Goal: Task Accomplishment & Management: Use online tool/utility

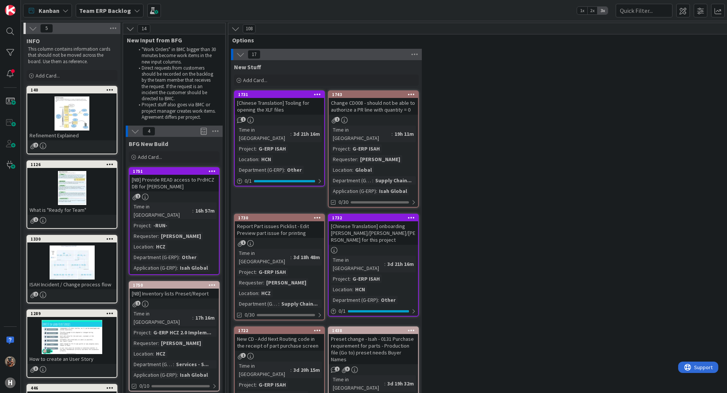
click at [88, 13] on b "Team ERP Backlog" at bounding box center [105, 11] width 52 height 8
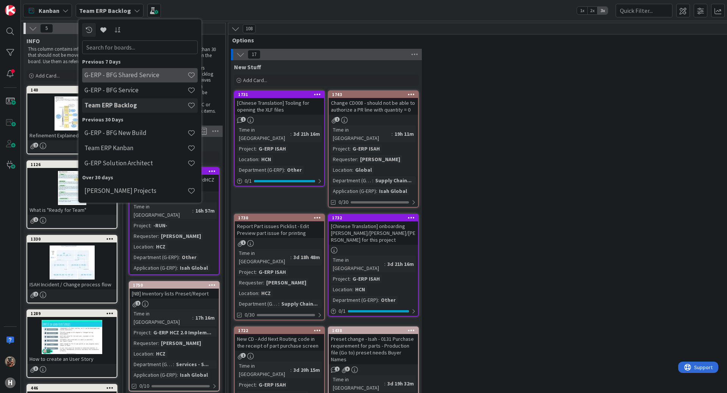
click at [113, 73] on h4 "G-ERP - BFG Shared Service" at bounding box center [135, 75] width 103 height 8
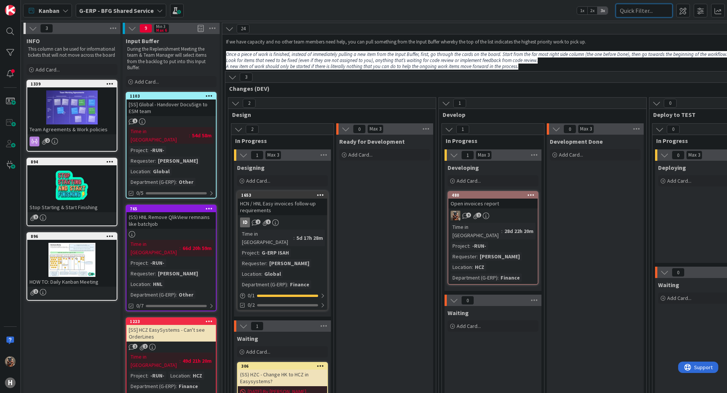
click at [629, 9] on input "text" at bounding box center [643, 11] width 57 height 14
click at [698, 5] on span at bounding box center [700, 11] width 14 height 14
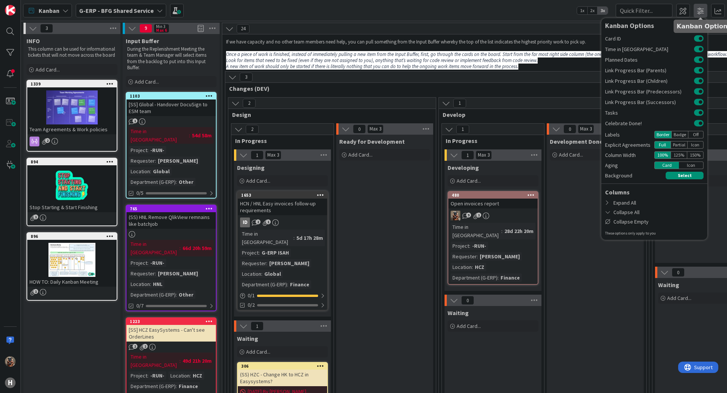
click at [698, 5] on span at bounding box center [700, 11] width 14 height 14
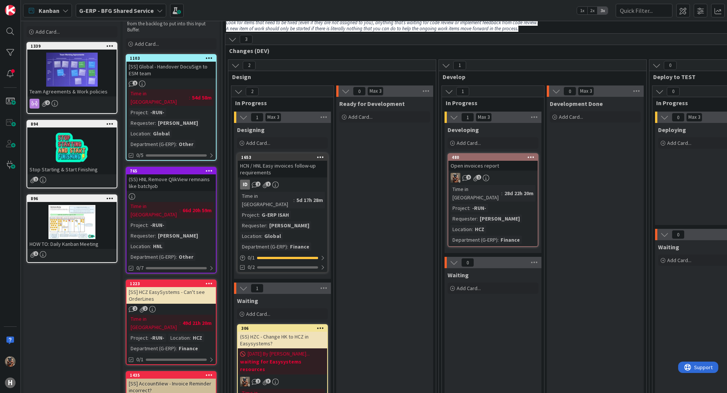
scroll to position [76, 0]
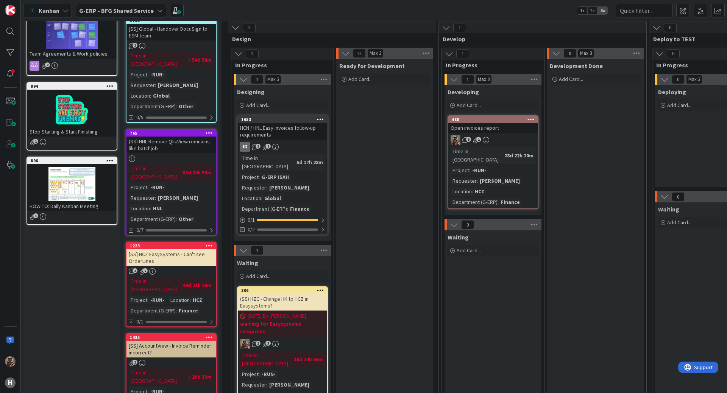
click at [172, 249] on div "[SS] HCZ EasySystems - Can't see OrderLines" at bounding box center [170, 257] width 89 height 17
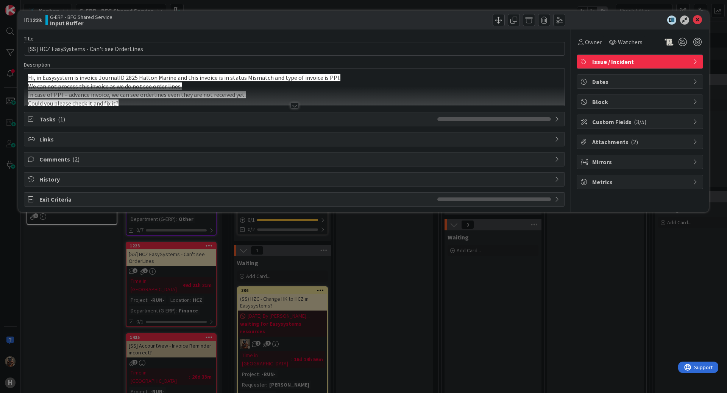
click at [286, 93] on div at bounding box center [294, 96] width 540 height 19
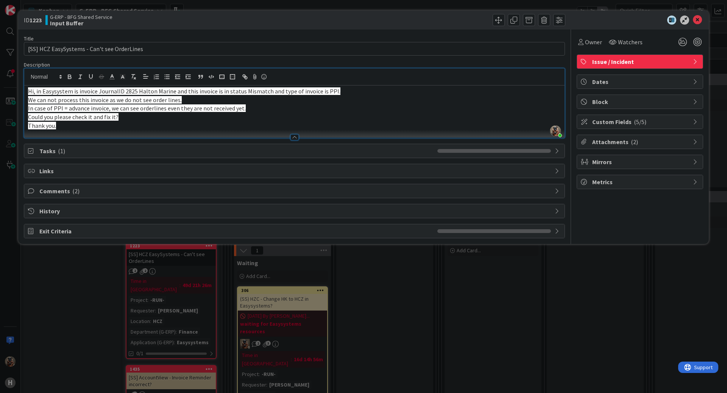
drag, startPoint x: 535, startPoint y: 353, endPoint x: 517, endPoint y: 352, distance: 17.4
click at [535, 353] on div "ID 1223 G-ERP - BFG Shared Service Input Buffer Title 43 / 128 [SS] HCZ EasySys…" at bounding box center [363, 196] width 727 height 393
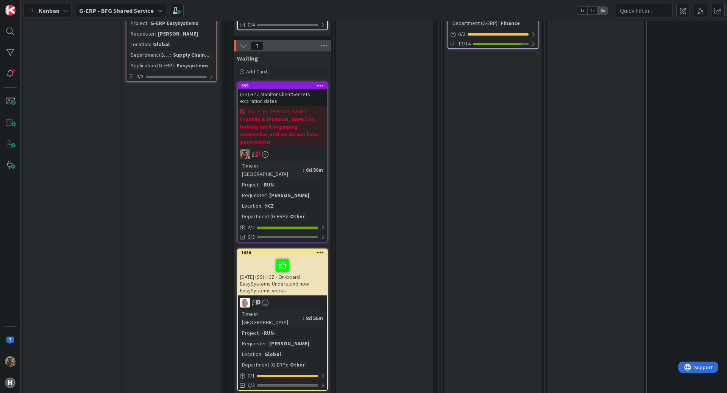
scroll to position [1022, 0]
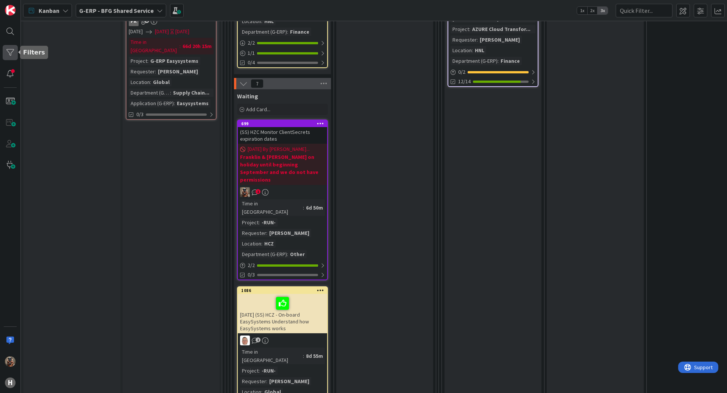
click at [13, 48] on div at bounding box center [10, 52] width 15 height 15
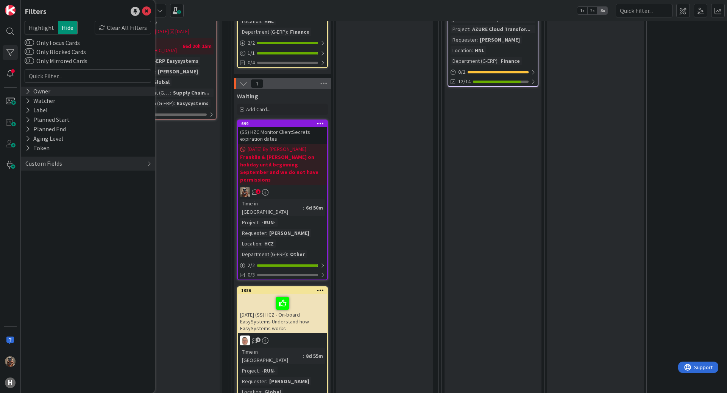
click at [41, 92] on div "Owner" at bounding box center [38, 91] width 26 height 9
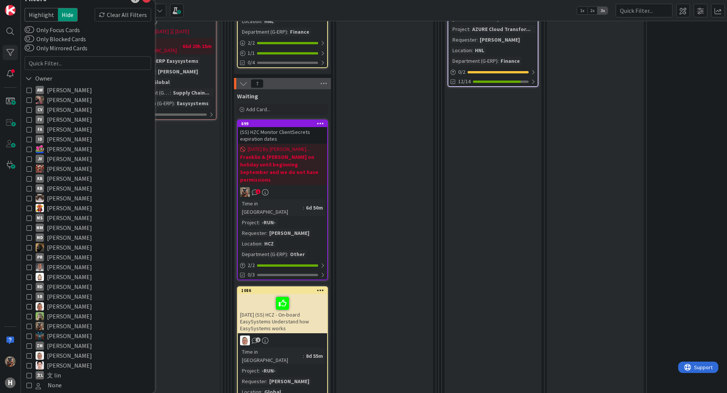
scroll to position [0, 0]
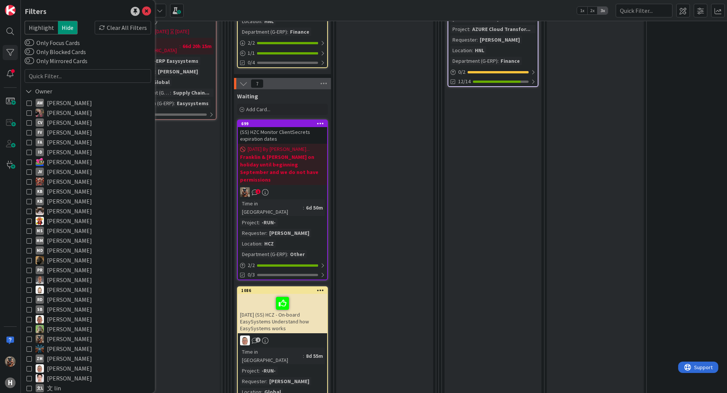
click at [31, 341] on icon at bounding box center [28, 338] width 5 height 5
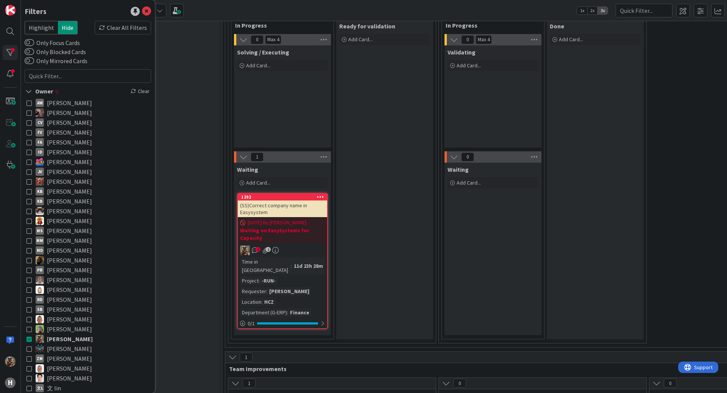
click at [374, 271] on div "Ready for validation Add Card..." at bounding box center [384, 179] width 97 height 320
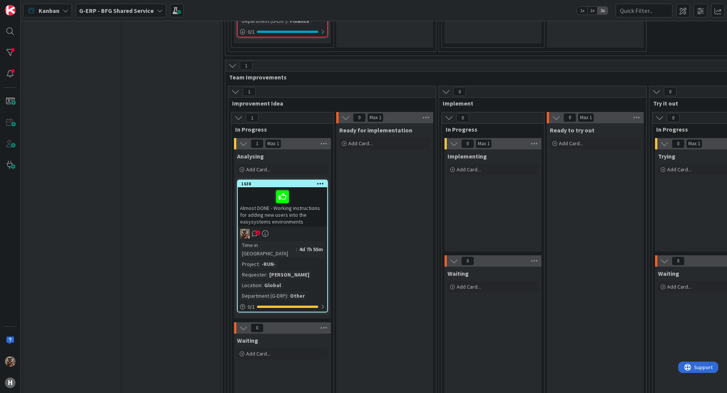
scroll to position [1312, 0]
click at [285, 189] on div "Almost DONE - Working instructions for adding new users into the easysystems en…" at bounding box center [282, 208] width 89 height 39
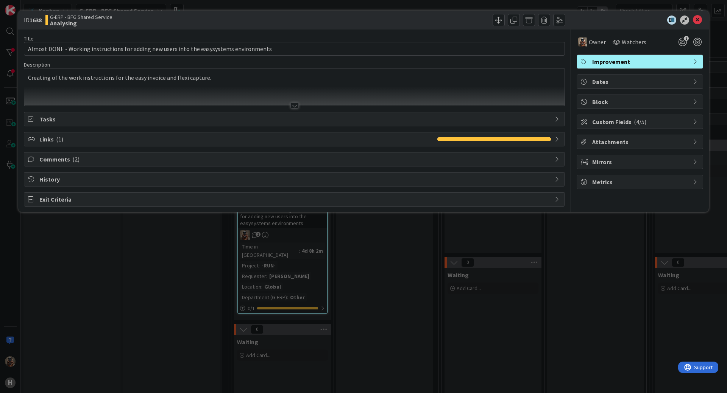
click at [304, 101] on div at bounding box center [294, 96] width 540 height 19
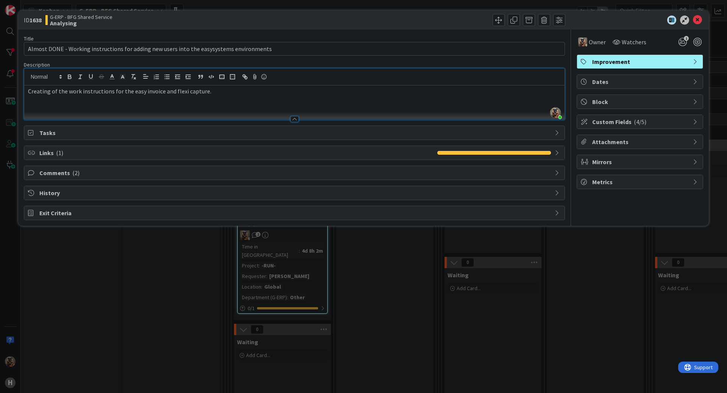
click at [292, 117] on div at bounding box center [294, 119] width 8 height 6
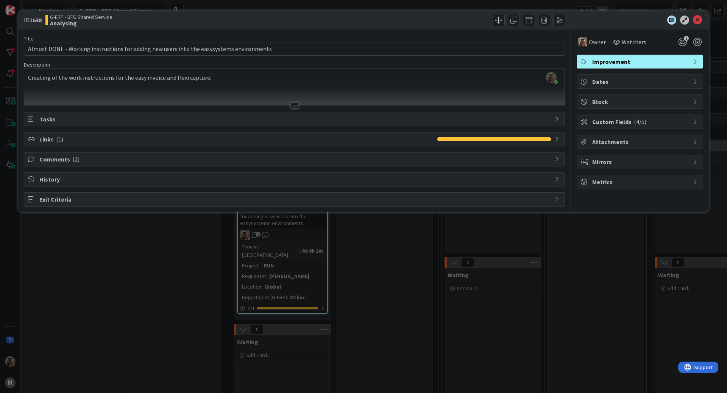
click at [399, 326] on div "ID 1638 G-ERP - BFG Shared Service Analysing Title 90 / 128 Almost DONE - Worki…" at bounding box center [363, 196] width 727 height 393
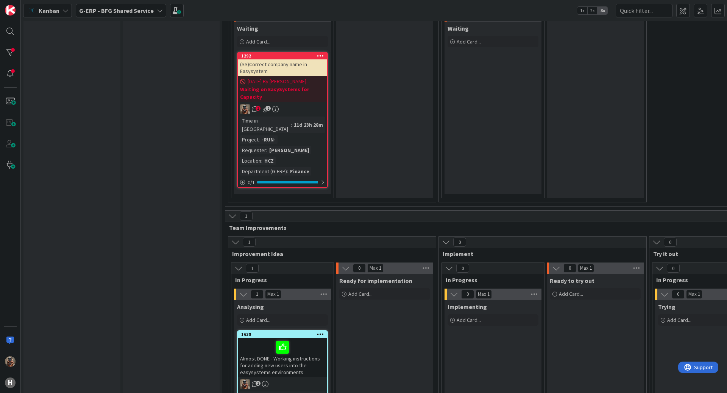
scroll to position [1161, 0]
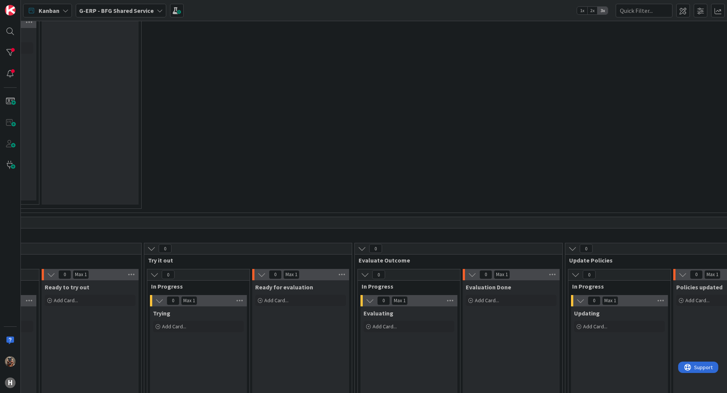
drag, startPoint x: 428, startPoint y: 297, endPoint x: 522, endPoint y: 288, distance: 94.7
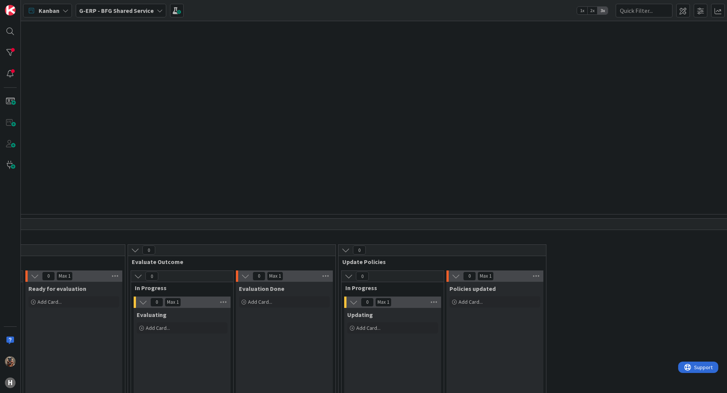
scroll to position [1159, 341]
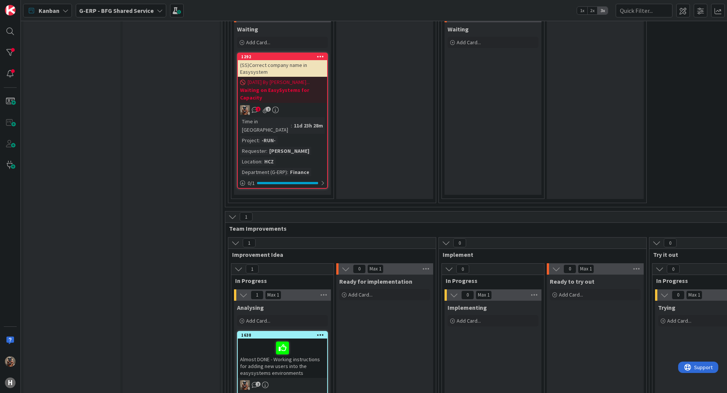
drag, startPoint x: 486, startPoint y: 301, endPoint x: 386, endPoint y: 304, distance: 99.6
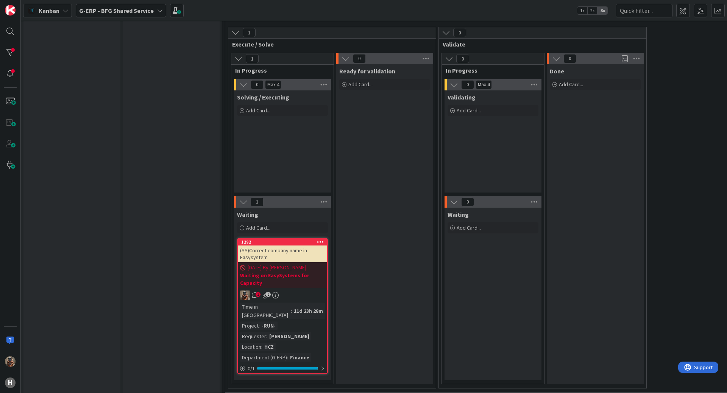
scroll to position [973, 0]
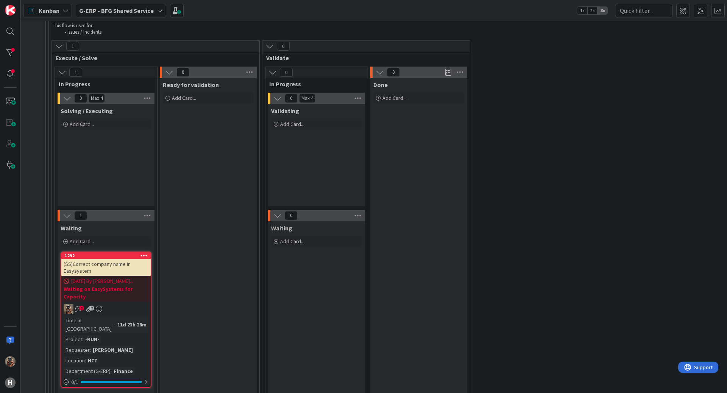
drag, startPoint x: 434, startPoint y: 299, endPoint x: 505, endPoint y: 280, distance: 74.0
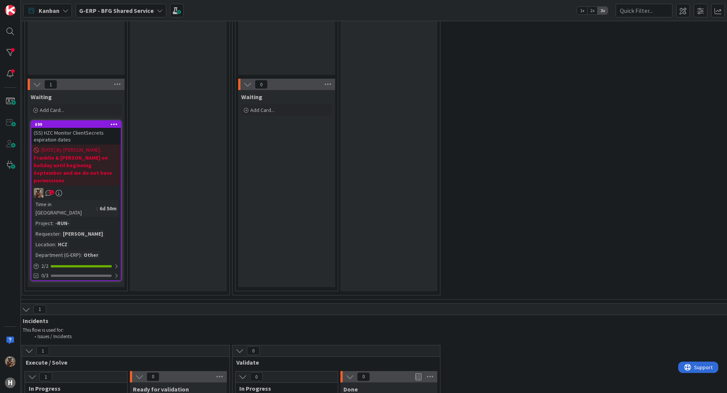
drag, startPoint x: 406, startPoint y: 281, endPoint x: 399, endPoint y: 281, distance: 6.8
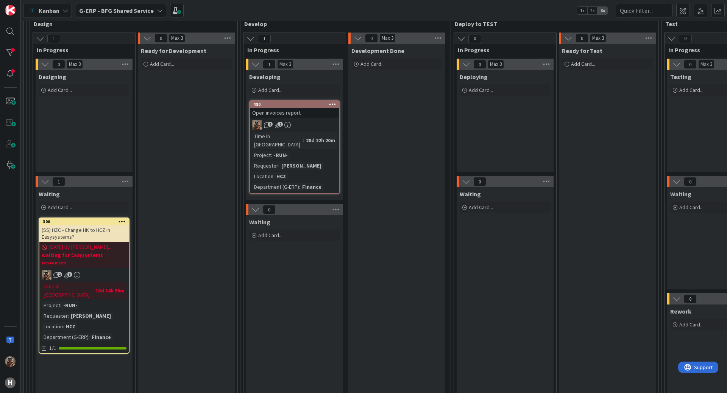
scroll to position [20, 198]
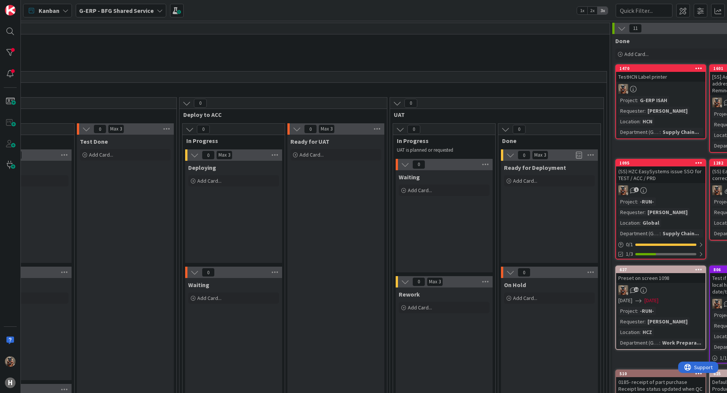
drag, startPoint x: 400, startPoint y: 266, endPoint x: 606, endPoint y: 259, distance: 206.8
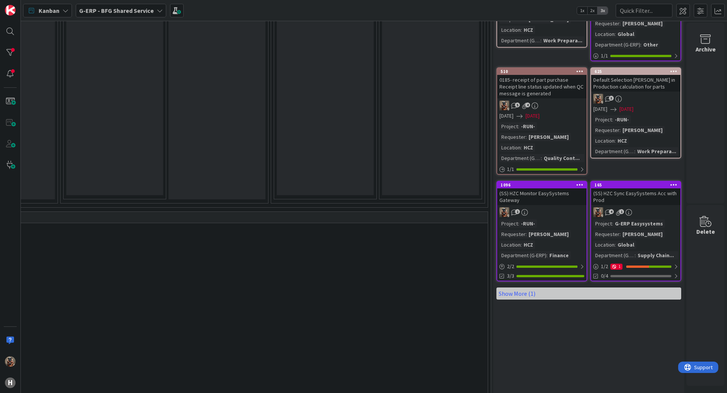
scroll to position [303, 1015]
click at [517, 291] on link "Show More (1)" at bounding box center [588, 293] width 185 height 12
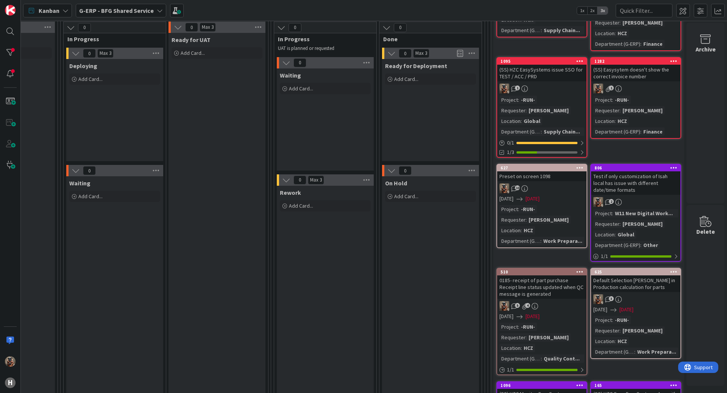
scroll to position [0, 1015]
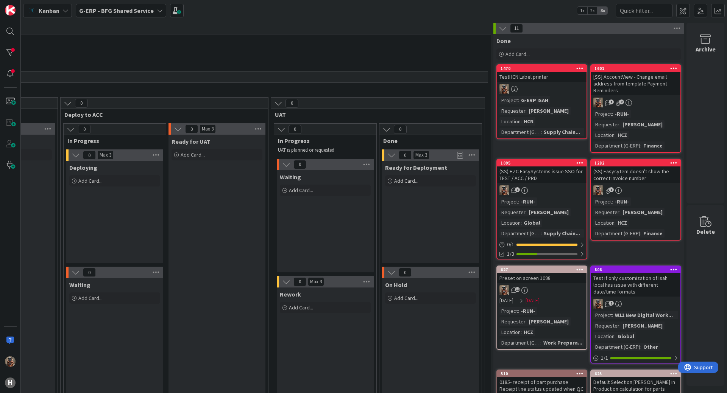
click at [313, 336] on div "Rework Add Card..." at bounding box center [325, 393] width 97 height 210
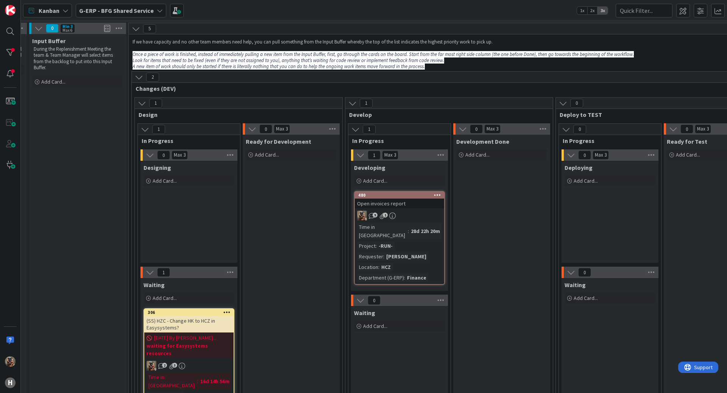
scroll to position [0, 0]
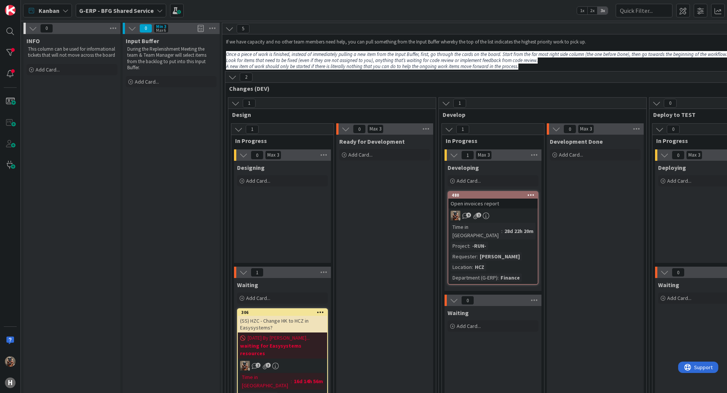
drag, startPoint x: 312, startPoint y: 321, endPoint x: 177, endPoint y: 225, distance: 165.4
click at [8, 76] on div at bounding box center [10, 73] width 15 height 15
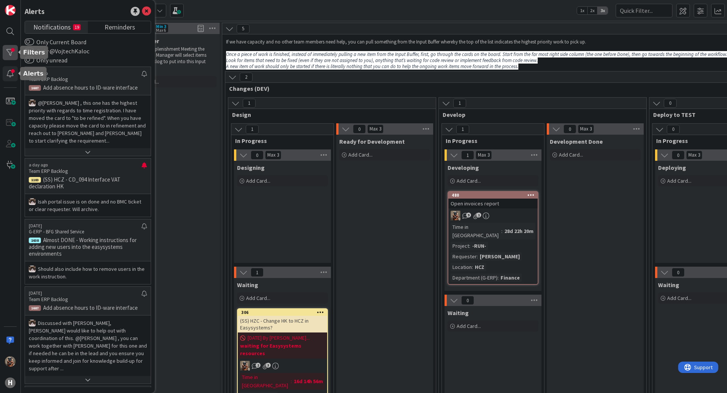
click at [12, 47] on div at bounding box center [10, 52] width 15 height 15
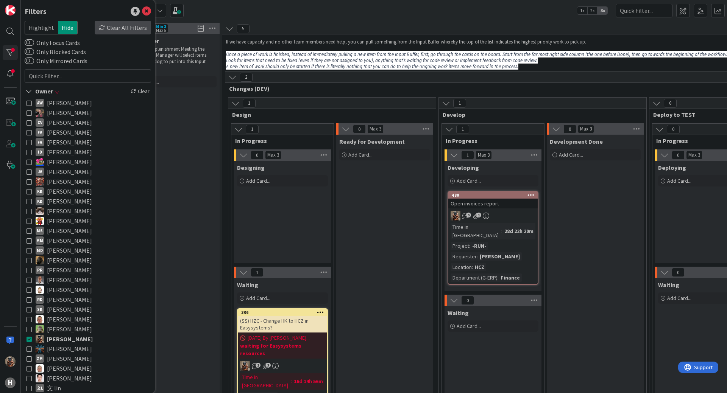
click at [128, 26] on div "Clear All Filters" at bounding box center [123, 28] width 56 height 14
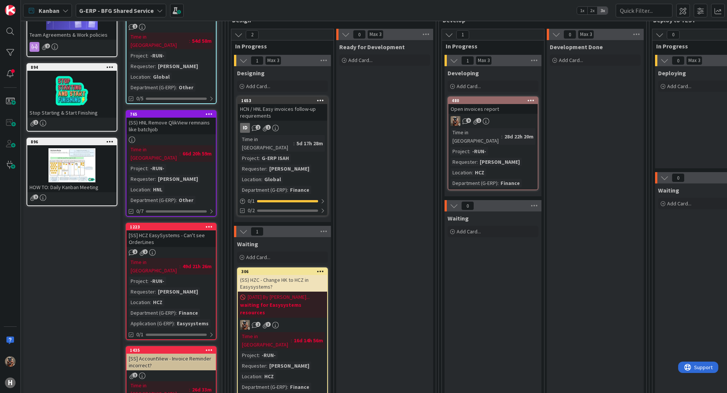
scroll to position [114, 0]
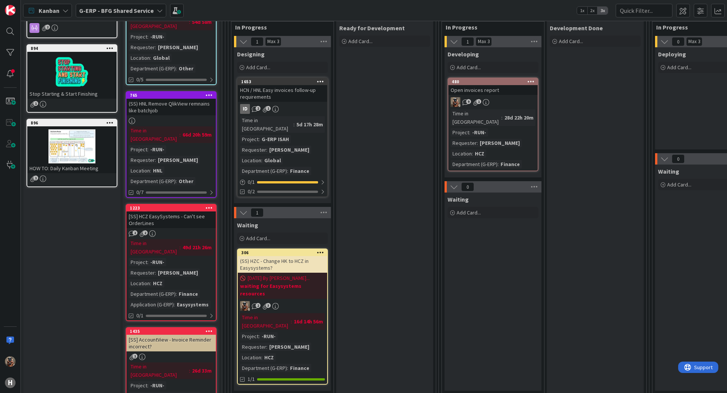
click at [197, 212] on div "[SS] HCZ EasySystems - Can't see OrderLines" at bounding box center [170, 220] width 89 height 17
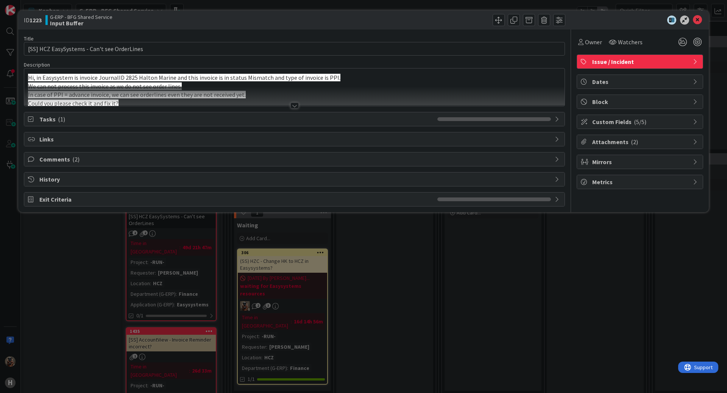
click at [184, 103] on div at bounding box center [294, 96] width 540 height 19
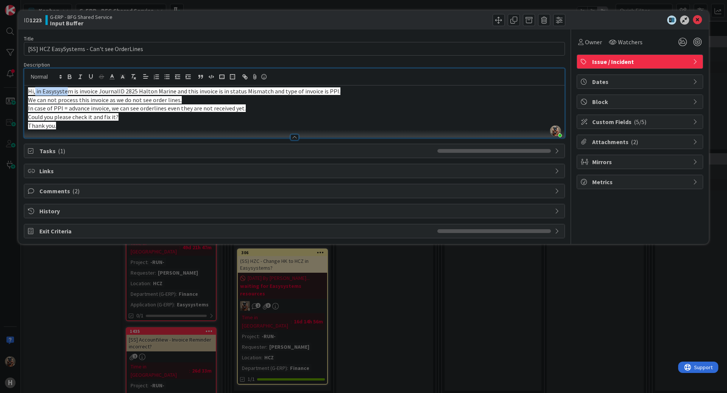
drag, startPoint x: 34, startPoint y: 92, endPoint x: 74, endPoint y: 90, distance: 39.4
click at [70, 90] on span "Hi, in Easysystem is invoice JournalID 2825 Halton Marine and this invoice is i…" at bounding box center [184, 91] width 312 height 8
click at [111, 90] on span "Hi, in Easysystem is invoice JournalID 2825 Halton Marine and this invoice is i…" at bounding box center [184, 91] width 312 height 8
click at [138, 90] on span "Hi, in Easysystem is invoice JournalID 2825 Halton Marine and this invoice is i…" at bounding box center [184, 91] width 312 height 8
click at [147, 90] on span "Hi, in Easysystem is invoice JournalID 2825 Halton Marine and this invoice is i…" at bounding box center [184, 91] width 312 height 8
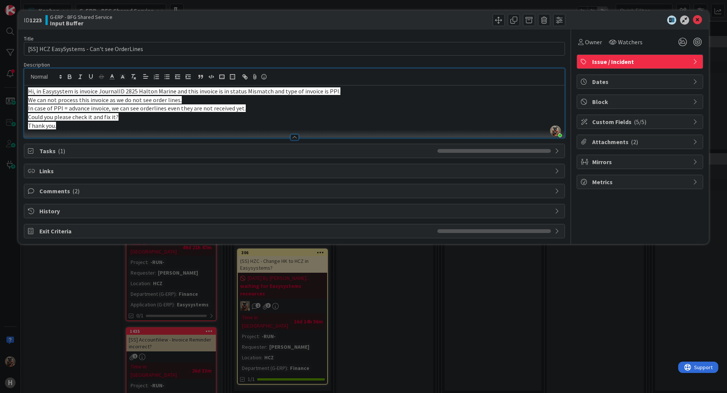
click at [184, 90] on span "Hi, in Easysystem is invoice JournalID 2825 Halton Marine and this invoice is i…" at bounding box center [184, 91] width 312 height 8
click at [232, 90] on span "Hi, in Easysystem is invoice JournalID 2825 Halton Marine and this invoice is i…" at bounding box center [184, 91] width 312 height 8
click at [257, 90] on span "Hi, in Easysystem is invoice JournalID 2825 Halton Marine and this invoice is i…" at bounding box center [184, 91] width 312 height 8
click at [291, 93] on span "Hi, in Easysystem is invoice JournalID 2825 Halton Marine and this invoice is i…" at bounding box center [184, 91] width 312 height 8
click at [322, 93] on span "Hi, in Easysystem is invoice JournalID 2825 Halton Marine and this invoice is i…" at bounding box center [184, 91] width 312 height 8
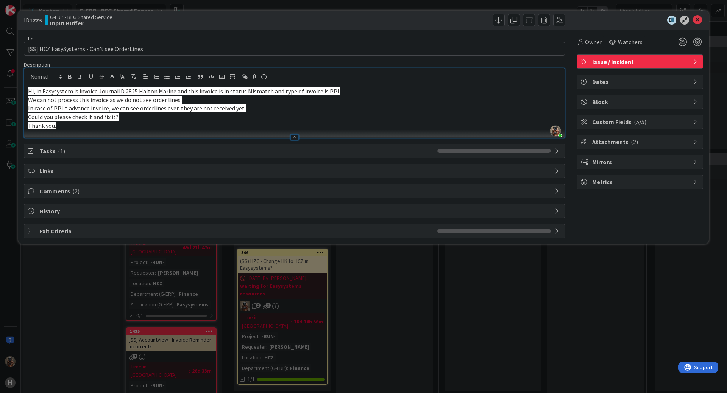
click at [333, 93] on p "Hi, in Easysystem is invoice JournalID 2825 Halton Marine and this invoice is i…" at bounding box center [294, 91] width 532 height 9
click at [39, 102] on span "We can not process this invoice as we do not see order lines." at bounding box center [105, 100] width 154 height 8
click at [90, 102] on span "We can not process this invoice as we do not see order lines." at bounding box center [105, 100] width 154 height 8
click at [123, 103] on span "We can not process this invoice as we do not see order lines." at bounding box center [105, 100] width 154 height 8
click at [174, 104] on p "We can not process this invoice as we do not see order lines." at bounding box center [294, 100] width 532 height 9
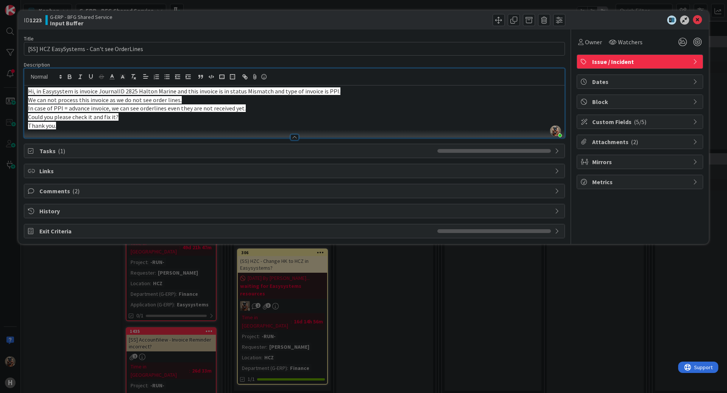
click at [201, 104] on p "We can not process this invoice as we do not see order lines." at bounding box center [294, 100] width 532 height 9
click at [72, 111] on span "In case of PPI = advance invoice, we can see orderlines even they are not recei…" at bounding box center [137, 108] width 218 height 8
click at [163, 111] on span "In case of PPI = advance invoice, we can see orderlines even they are not recei…" at bounding box center [137, 108] width 218 height 8
click at [229, 111] on span "In case of PPI = advance invoice, we can see orderlines even they are not recei…" at bounding box center [137, 108] width 218 height 8
click at [262, 111] on p "In case of PPI = advance invoice, we can see orderlines even they are not recei…" at bounding box center [294, 108] width 532 height 9
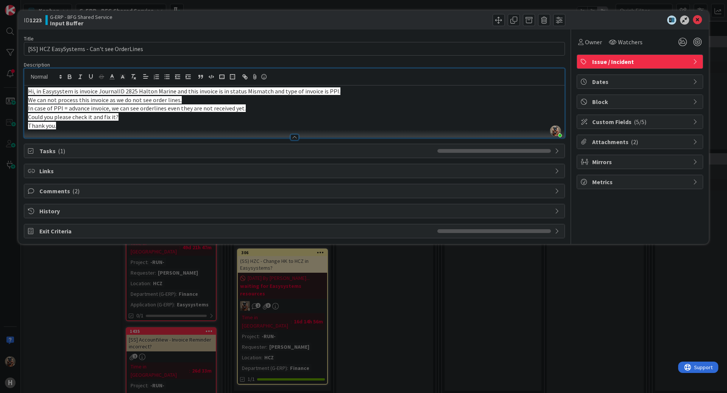
click at [90, 127] on p "Thank you." at bounding box center [294, 125] width 532 height 9
click at [564, 283] on div "ID 1223 G-ERP - BFG Shared Service Input Buffer Title 43 / 128 [SS] HCZ EasySys…" at bounding box center [363, 196] width 727 height 393
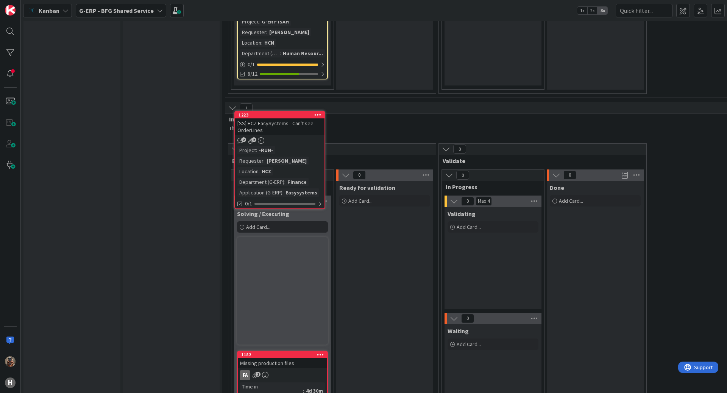
scroll to position [2076, 0]
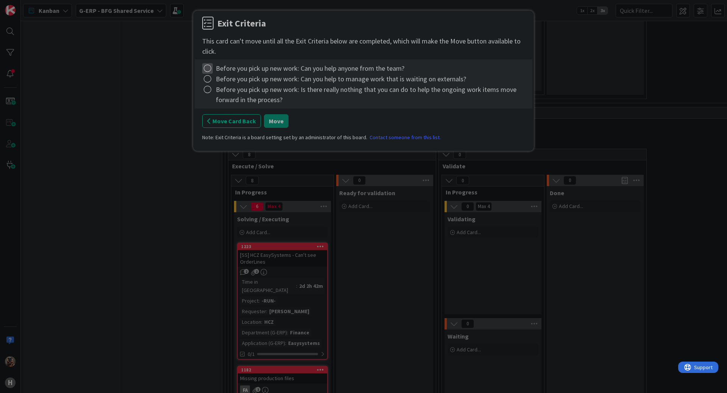
click at [209, 67] on icon at bounding box center [207, 68] width 11 height 11
click at [207, 78] on div "Complete Not Applicable Note... Clear" at bounding box center [249, 100] width 95 height 51
click at [207, 85] on icon at bounding box center [208, 84] width 5 height 5
click at [207, 85] on icon at bounding box center [207, 89] width 11 height 11
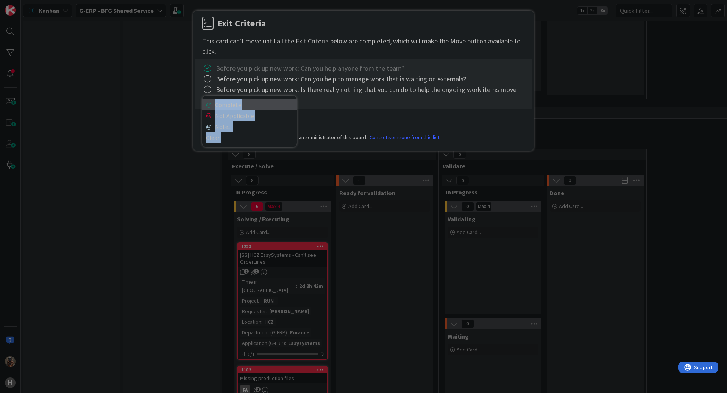
click at [216, 107] on link "Complete" at bounding box center [249, 105] width 95 height 11
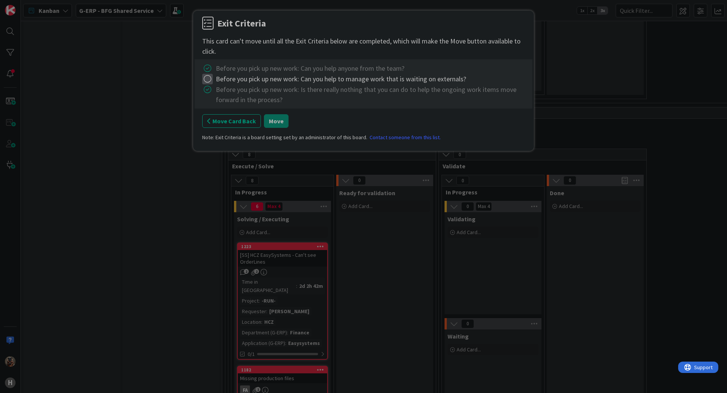
click at [207, 79] on icon at bounding box center [207, 79] width 11 height 11
click at [246, 94] on link "Complete" at bounding box center [249, 94] width 95 height 11
click at [282, 117] on button "Move" at bounding box center [276, 121] width 25 height 14
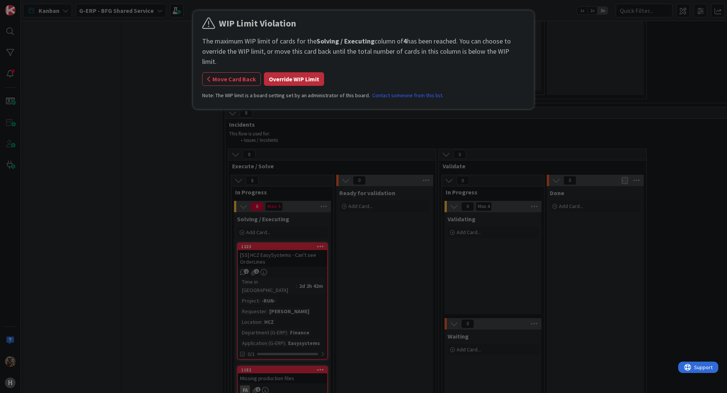
click at [295, 72] on button "Override WIP Limit" at bounding box center [294, 79] width 60 height 14
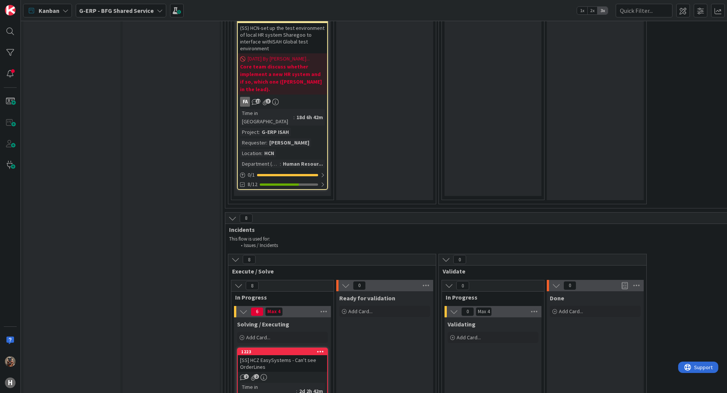
scroll to position [1963, 0]
